Goal: Communication & Community: Answer question/provide support

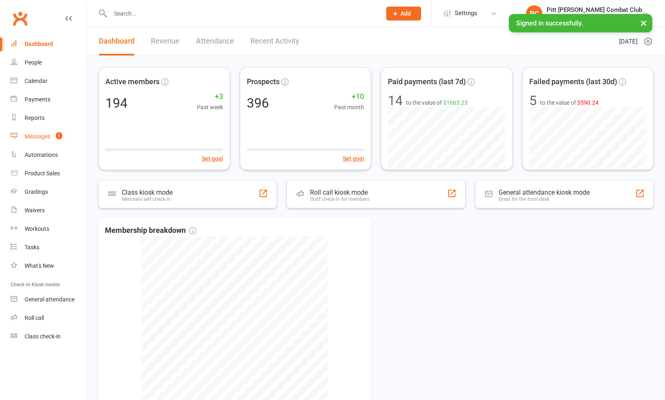
click at [41, 135] on div "Messages" at bounding box center [38, 136] width 26 height 7
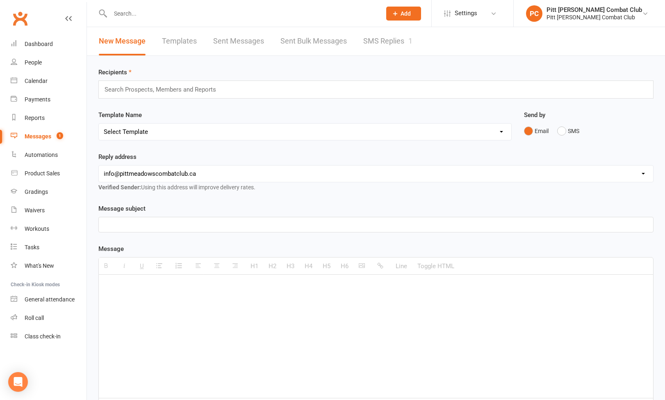
click at [378, 37] on link "SMS Replies 1" at bounding box center [387, 41] width 49 height 28
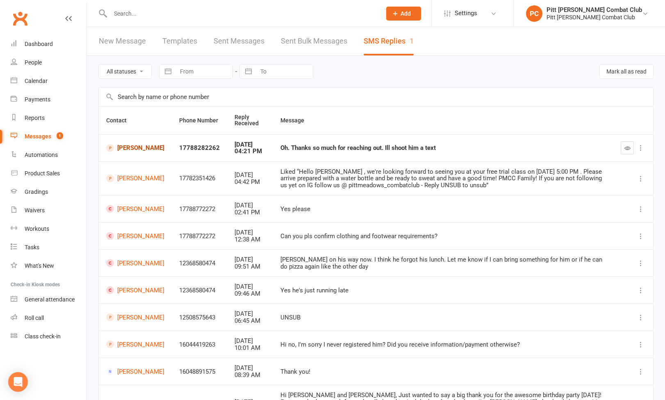
click at [130, 148] on link "[PERSON_NAME]" at bounding box center [135, 148] width 58 height 8
click at [628, 154] on button "button" at bounding box center [627, 147] width 13 height 13
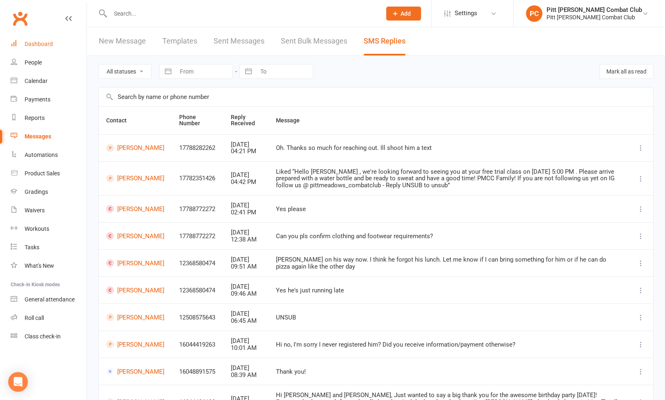
click at [57, 48] on link "Dashboard" at bounding box center [49, 44] width 76 height 18
